Goal: Information Seeking & Learning: Compare options

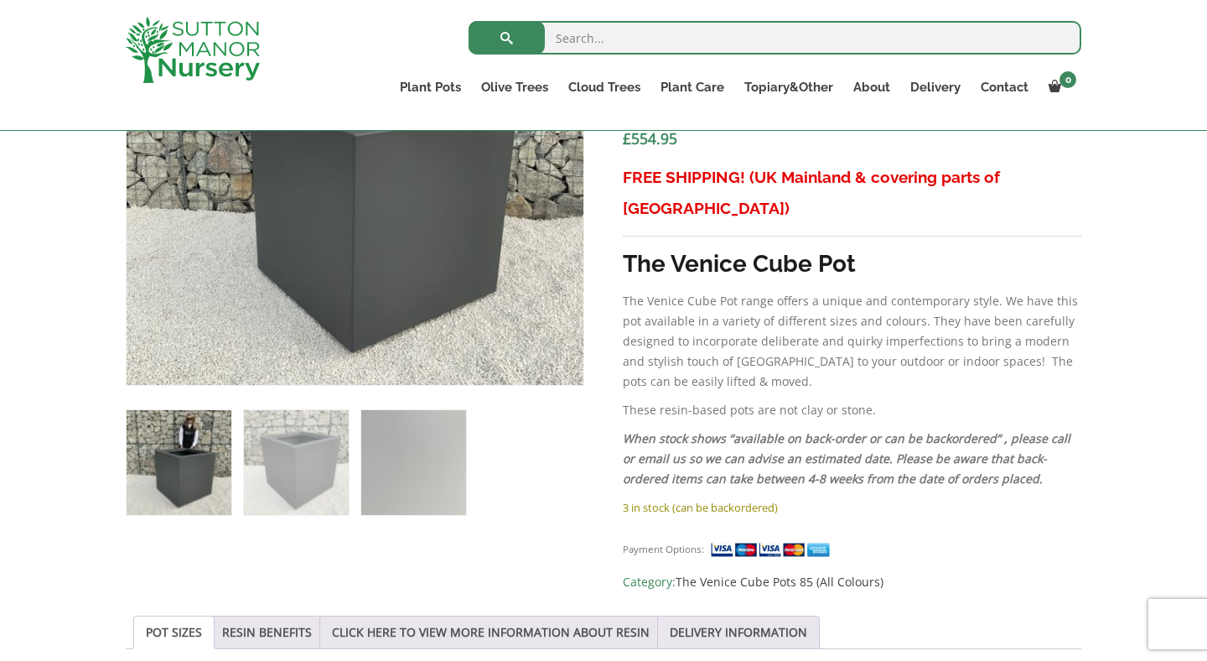
scroll to position [776, 0]
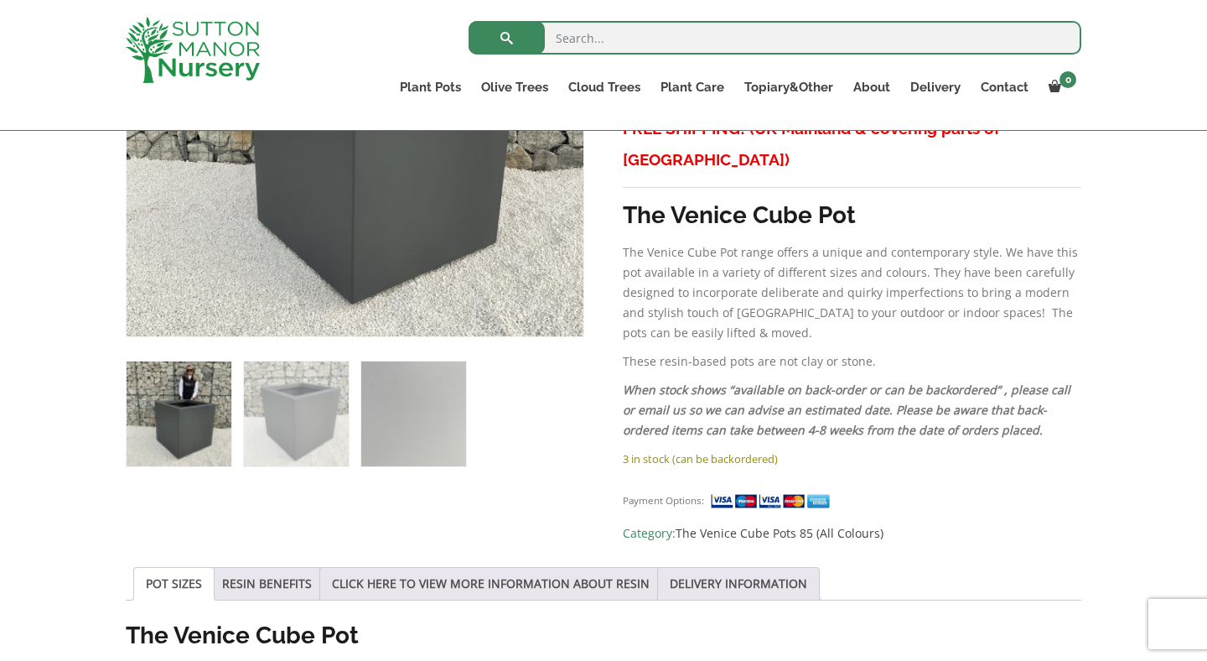
click at [184, 435] on img at bounding box center [179, 413] width 105 height 105
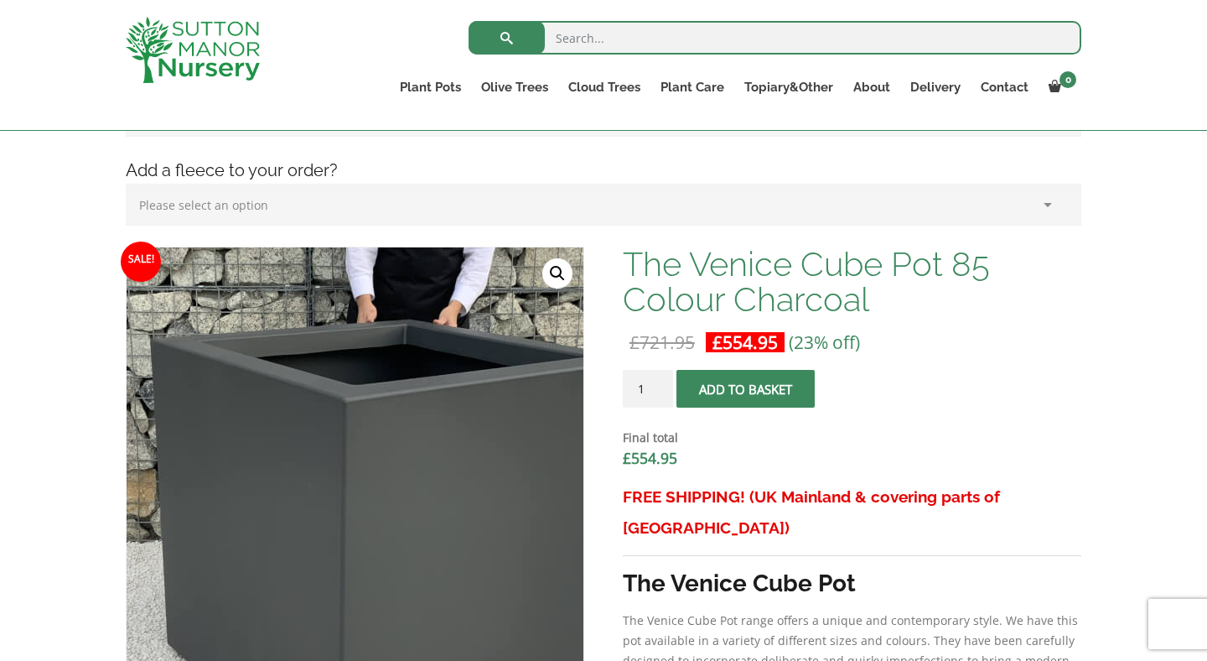
scroll to position [352, 0]
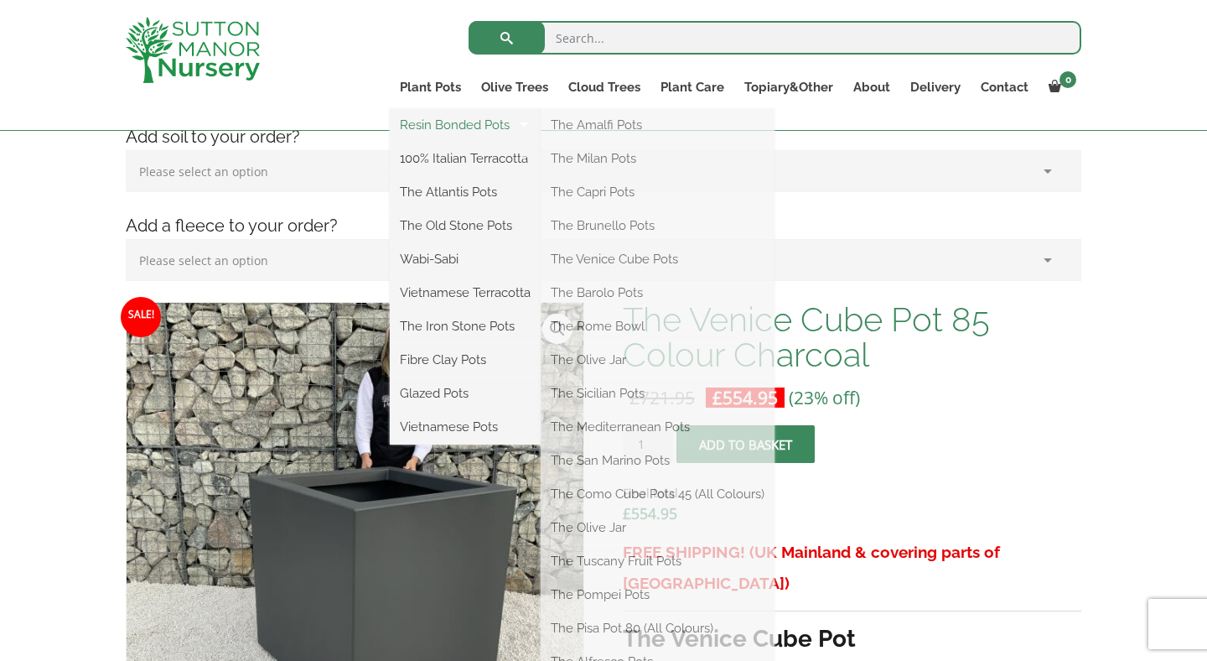
click at [435, 124] on link "Resin Bonded Pots" at bounding box center [465, 124] width 151 height 25
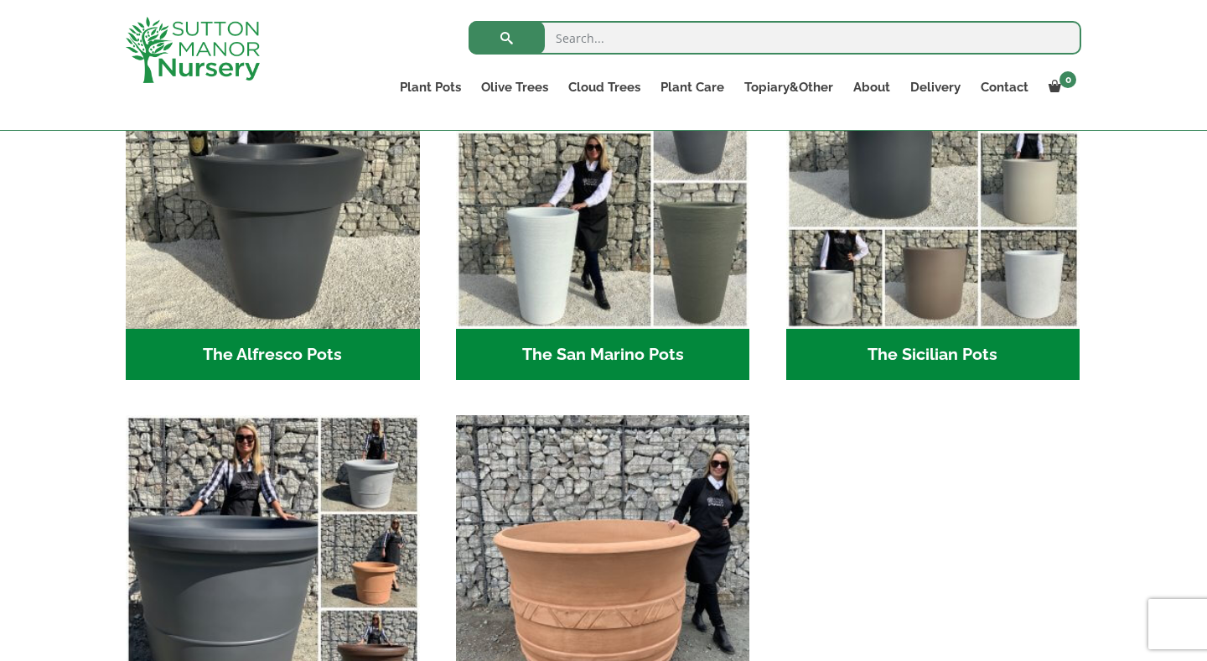
scroll to position [1518, 0]
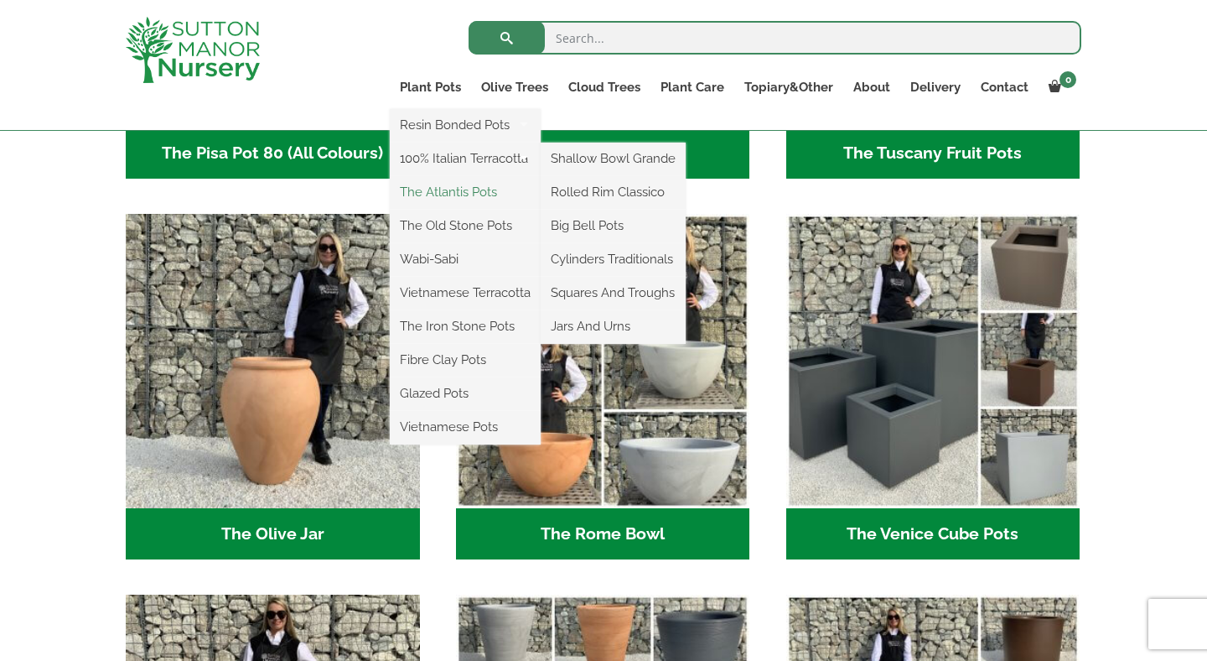
click at [440, 199] on link "The Atlantis Pots" at bounding box center [465, 191] width 151 height 25
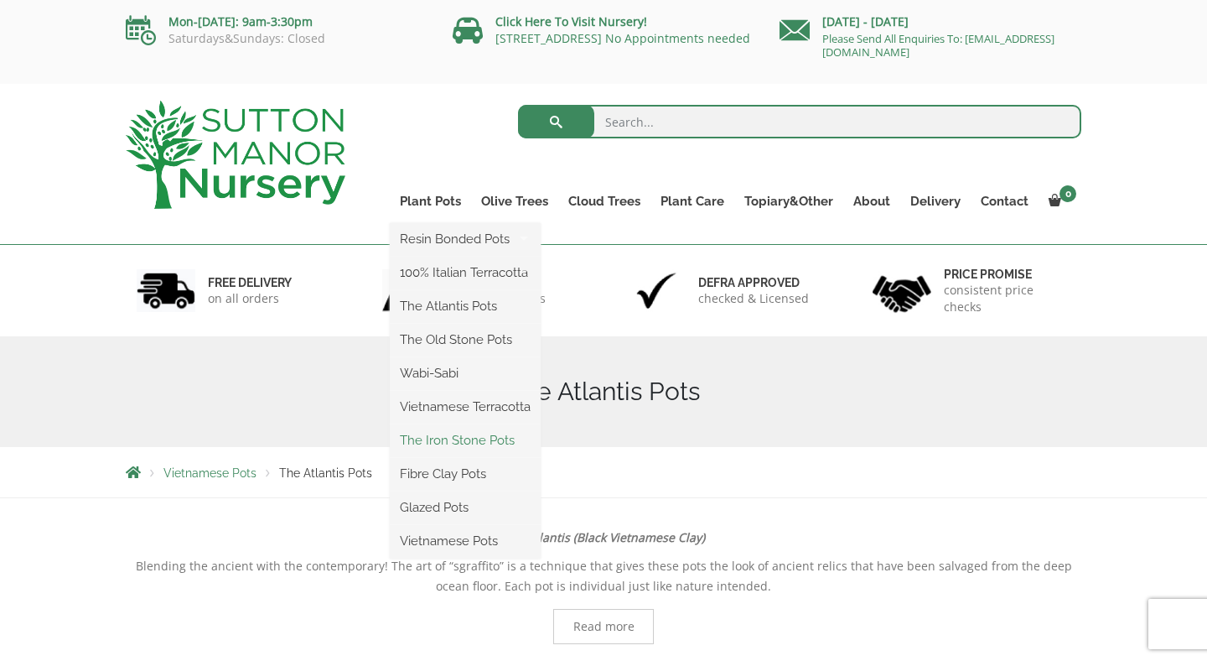
click at [467, 434] on link "The Iron Stone Pots" at bounding box center [465, 440] width 151 height 25
